Goal: Task Accomplishment & Management: Use online tool/utility

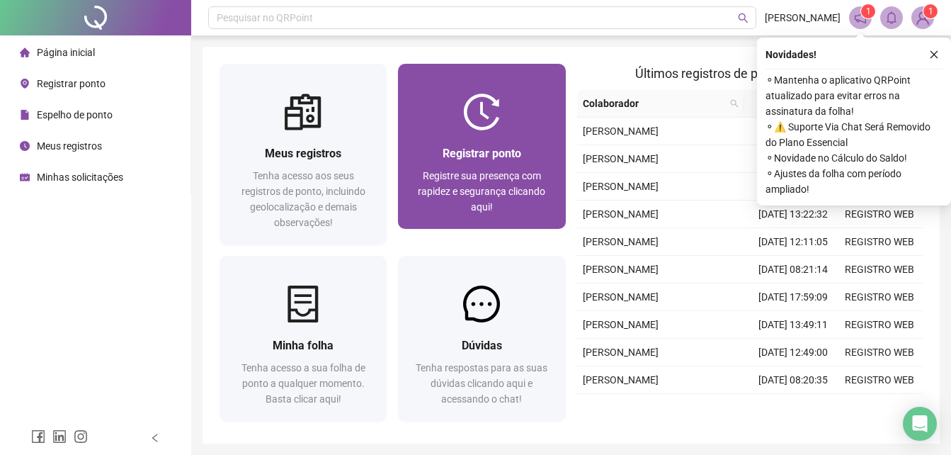
click at [472, 133] on div "Registrar ponto Registre sua presença com rapidez e segurança clicando aqui!" at bounding box center [481, 179] width 167 height 98
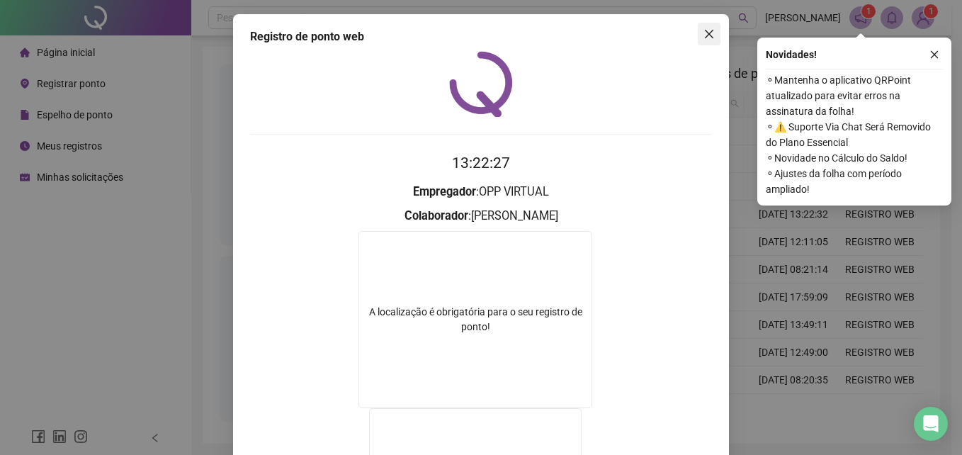
click at [703, 33] on icon "close" at bounding box center [708, 33] width 11 height 11
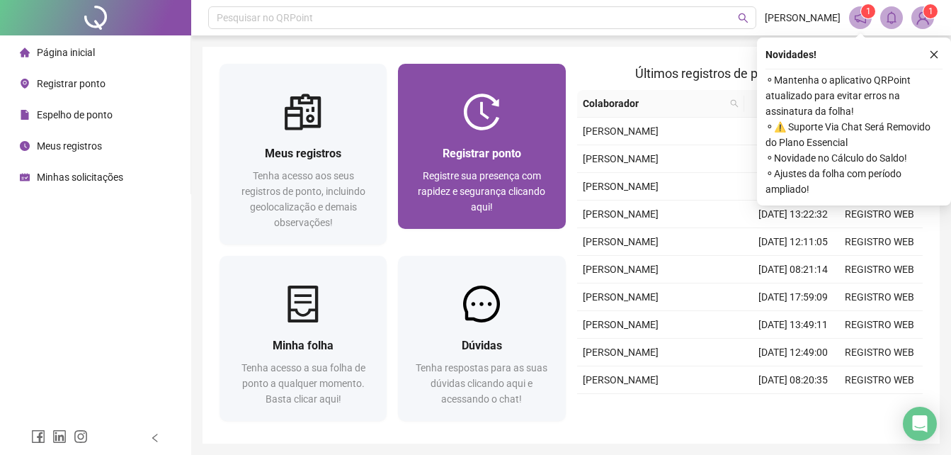
click at [481, 121] on img at bounding box center [481, 112] width 37 height 37
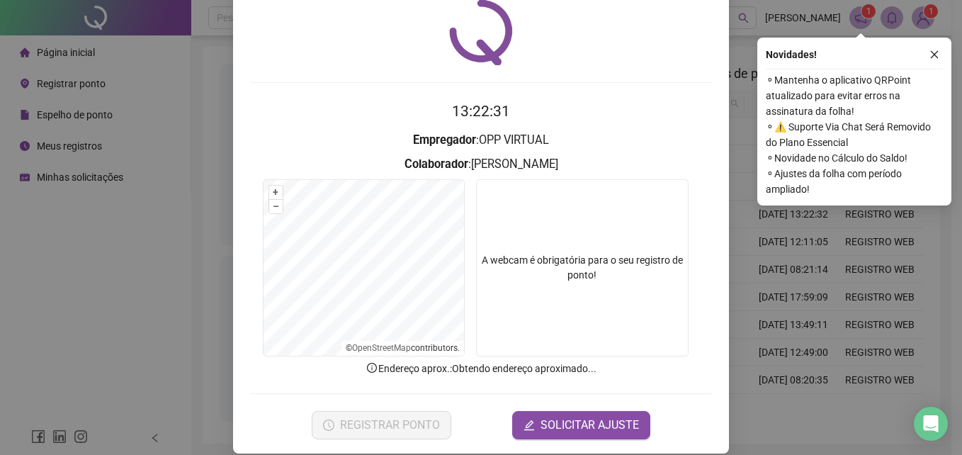
scroll to position [67, 0]
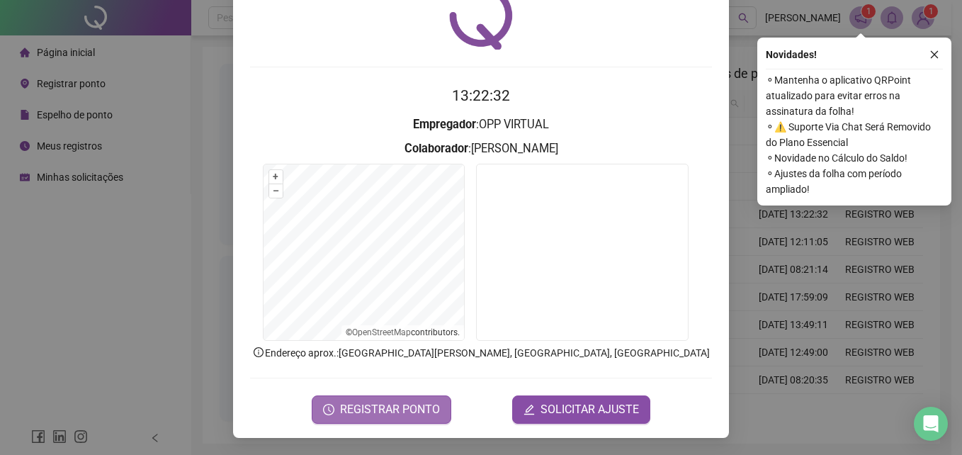
click at [401, 407] on span "REGISTRAR PONTO" at bounding box center [390, 409] width 100 height 17
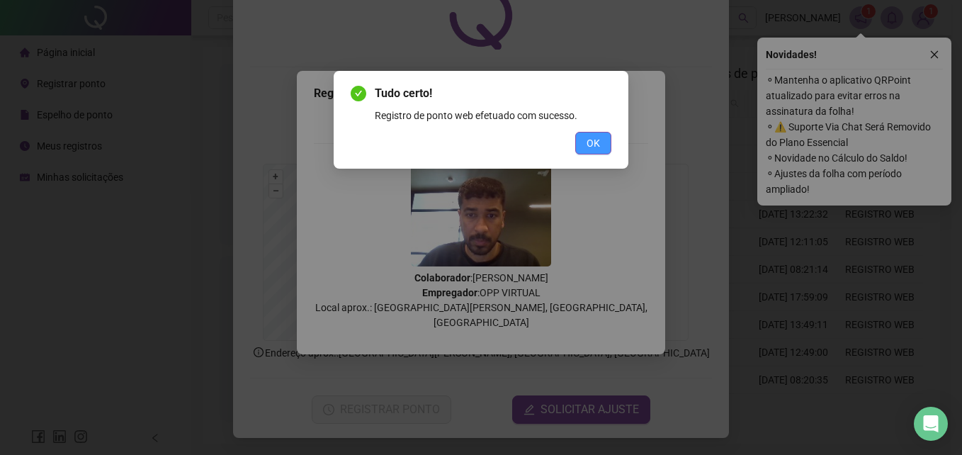
click at [588, 137] on span "OK" at bounding box center [593, 143] width 13 height 16
